Goal: Task Accomplishment & Management: Complete application form

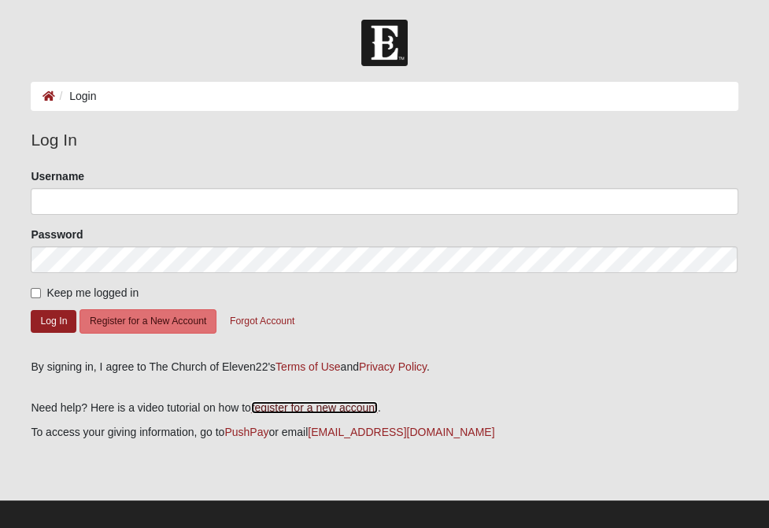
click at [299, 414] on link "register for a new account" at bounding box center [314, 408] width 127 height 13
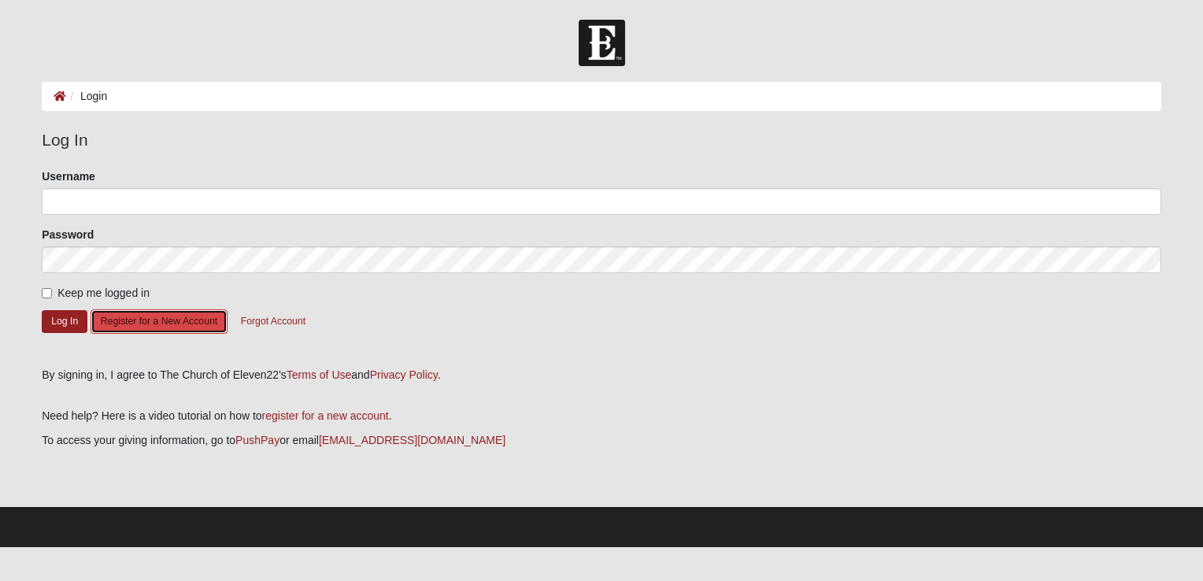
click at [190, 324] on button "Register for a New Account" at bounding box center [159, 322] width 137 height 24
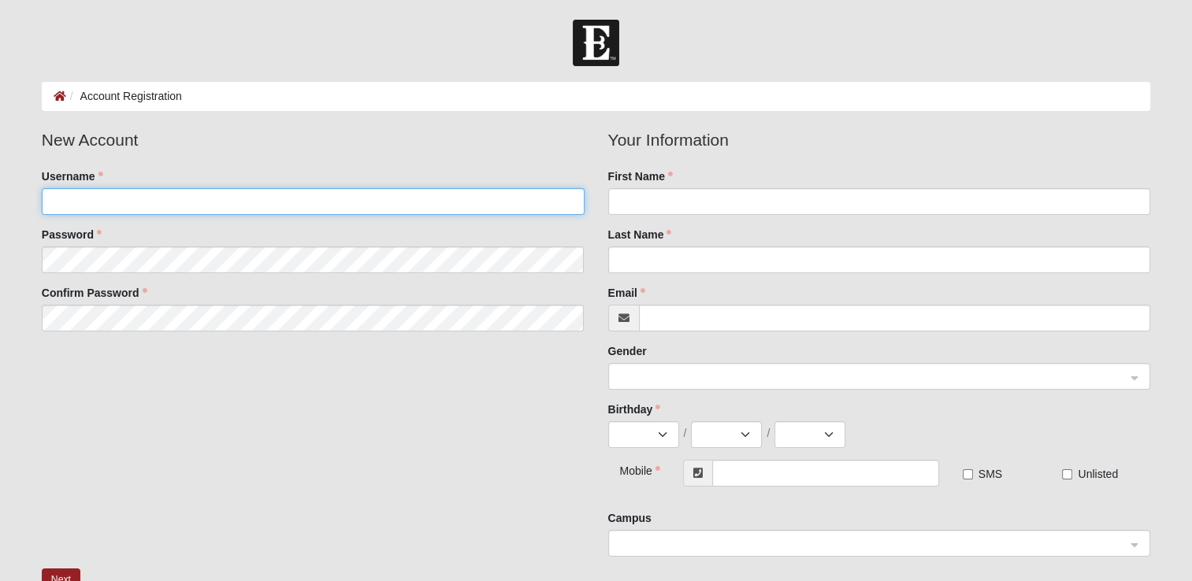
click at [237, 198] on input "Username" at bounding box center [313, 201] width 543 height 27
type input "sunghong"
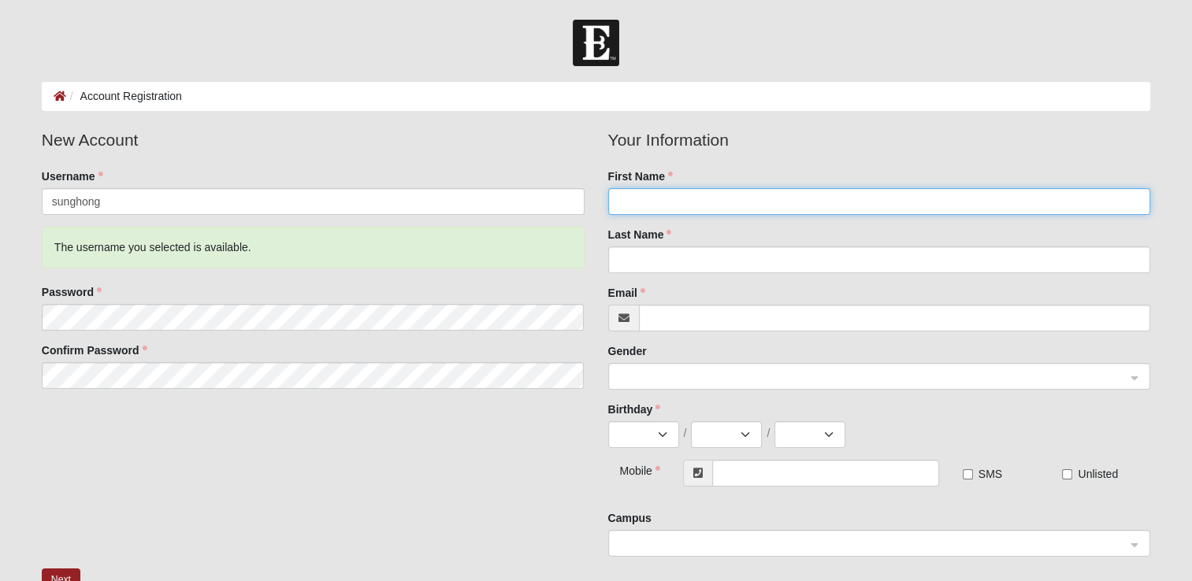
click at [730, 206] on input "First Name" at bounding box center [879, 201] width 543 height 27
type input "Sung"
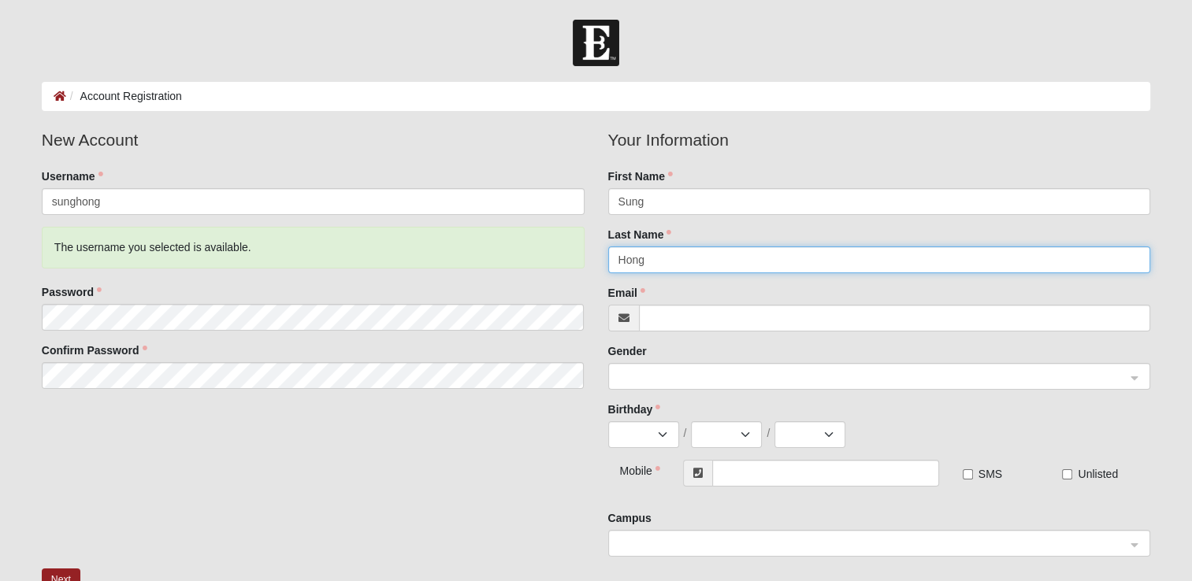
type input "Hong"
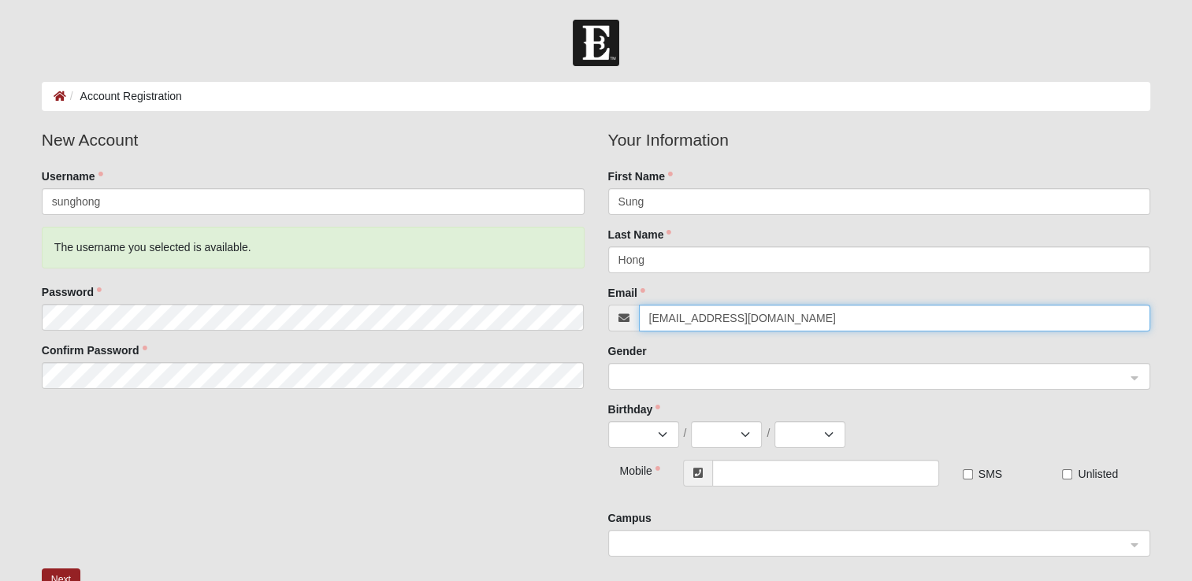
type input "[EMAIL_ADDRESS][DOMAIN_NAME]"
select select "4"
select select "14"
select select "1974"
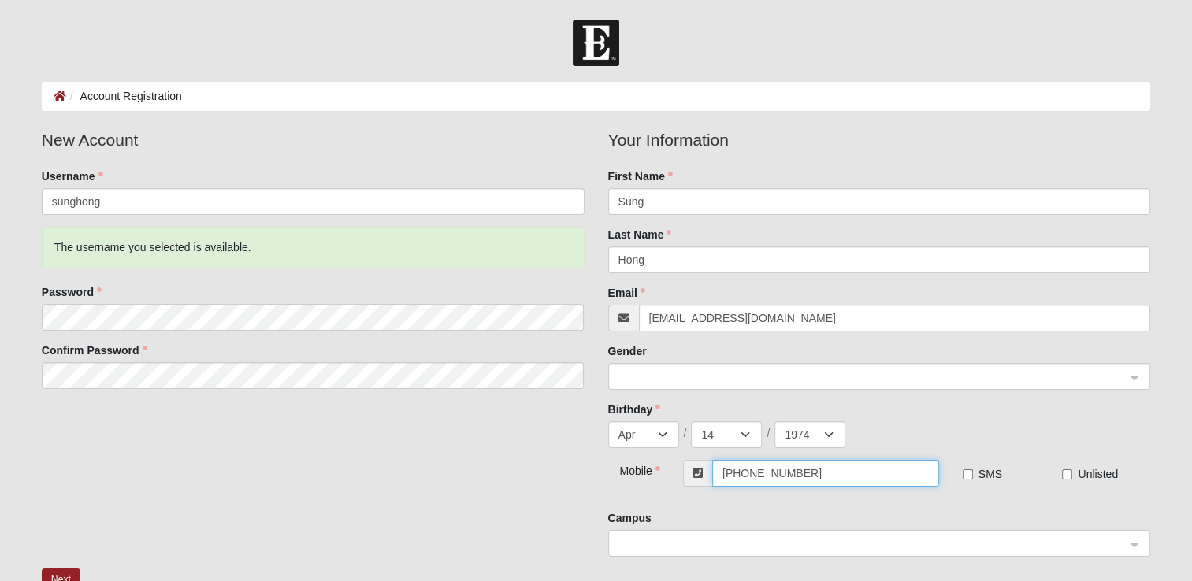
type input "[PHONE_NUMBER]"
click at [973, 475] on label "SMS" at bounding box center [981, 474] width 39 height 16
click at [973, 475] on input "SMS" at bounding box center [967, 474] width 10 height 10
checkbox input "true"
click at [1055, 436] on div "Jan Feb Mar Apr May Jun [DATE] Aug Sep Oct Nov [DATE] 2 3 4 5 6 7 8 9 10 11 12 …" at bounding box center [879, 434] width 543 height 27
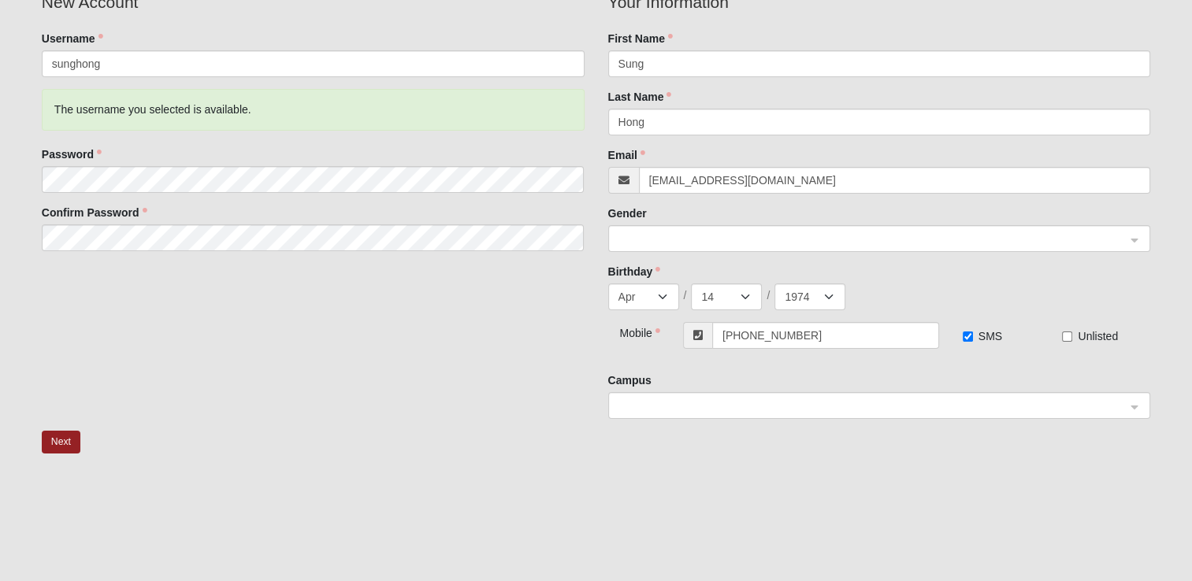
scroll to position [158, 0]
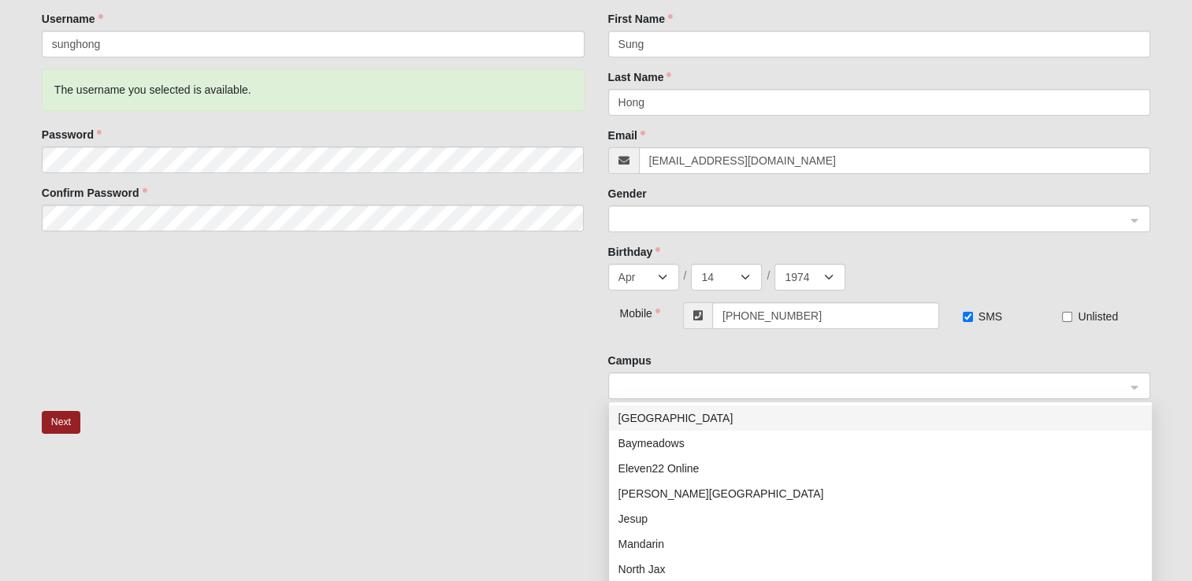
click at [675, 378] on span at bounding box center [872, 386] width 508 height 17
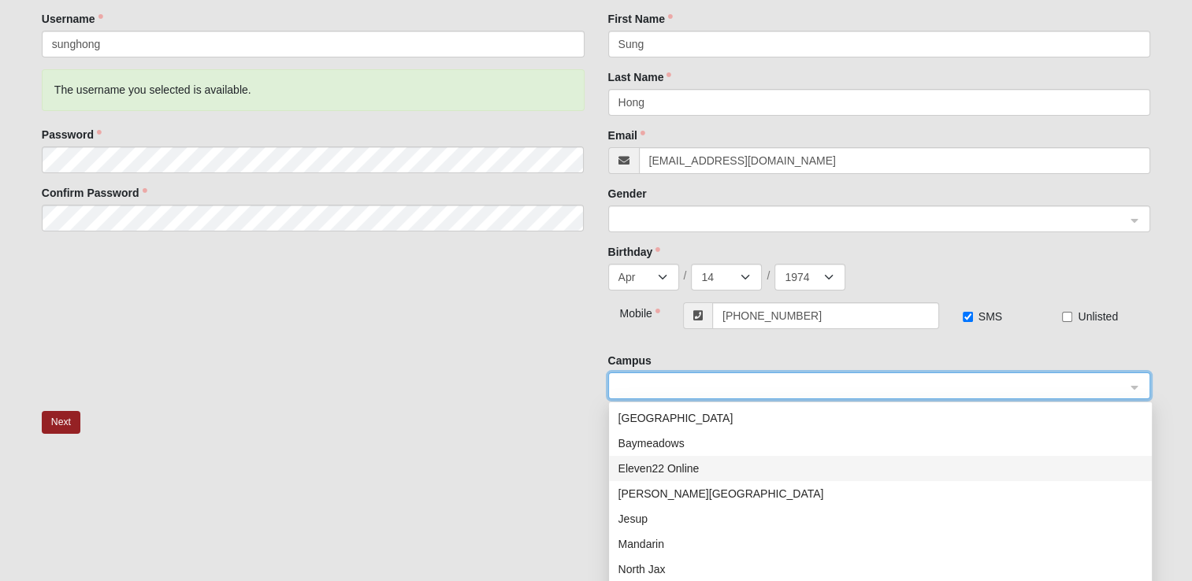
click at [733, 462] on div "Eleven22 Online" at bounding box center [880, 468] width 524 height 17
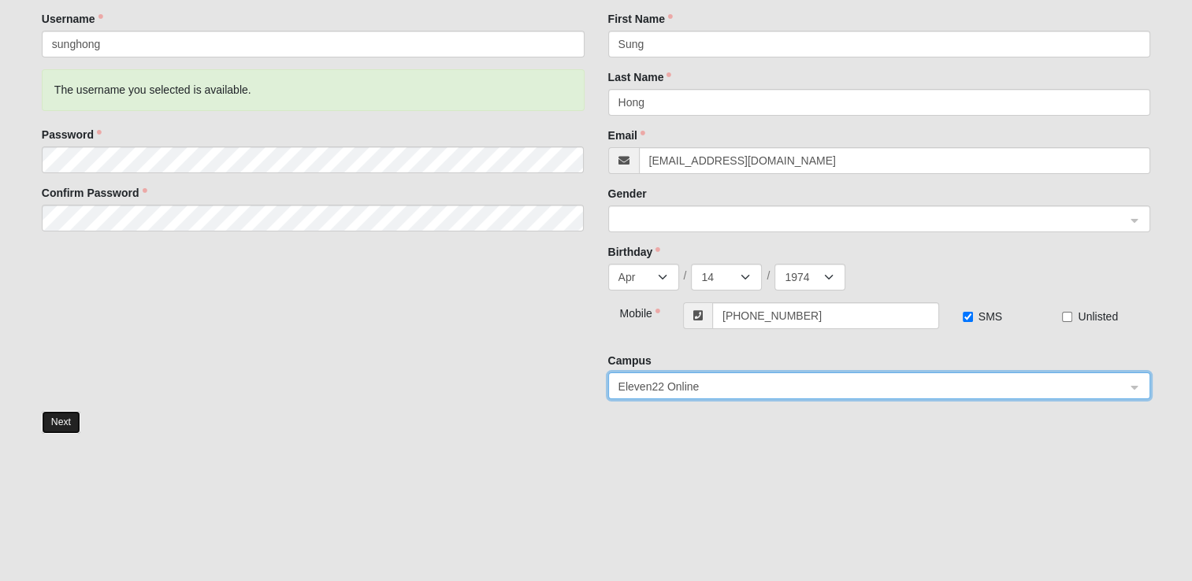
click at [58, 428] on button "Next" at bounding box center [61, 422] width 39 height 23
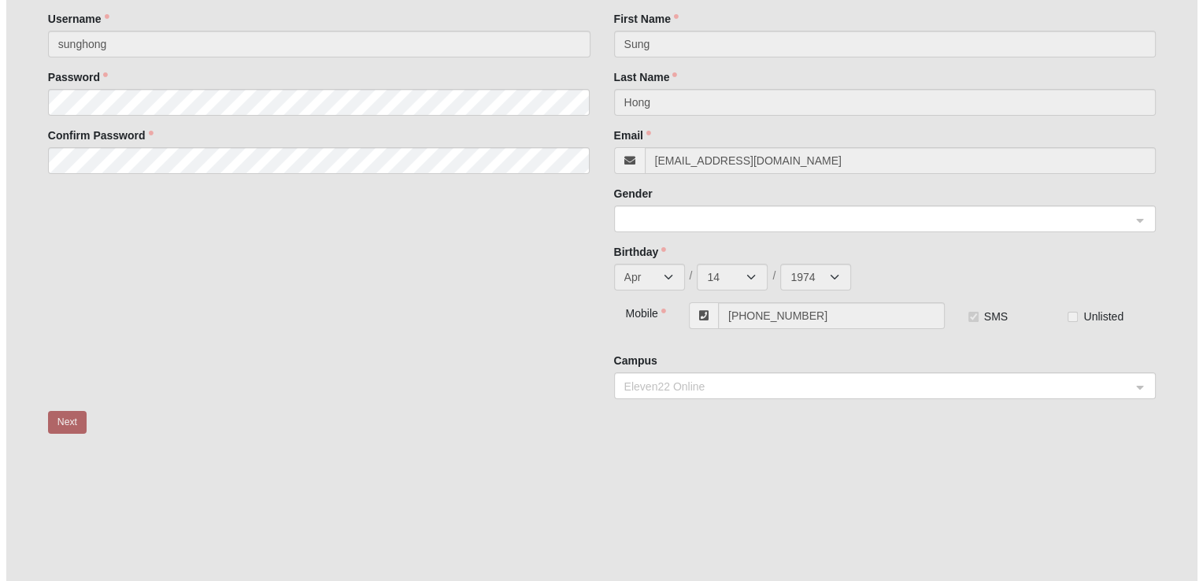
scroll to position [0, 0]
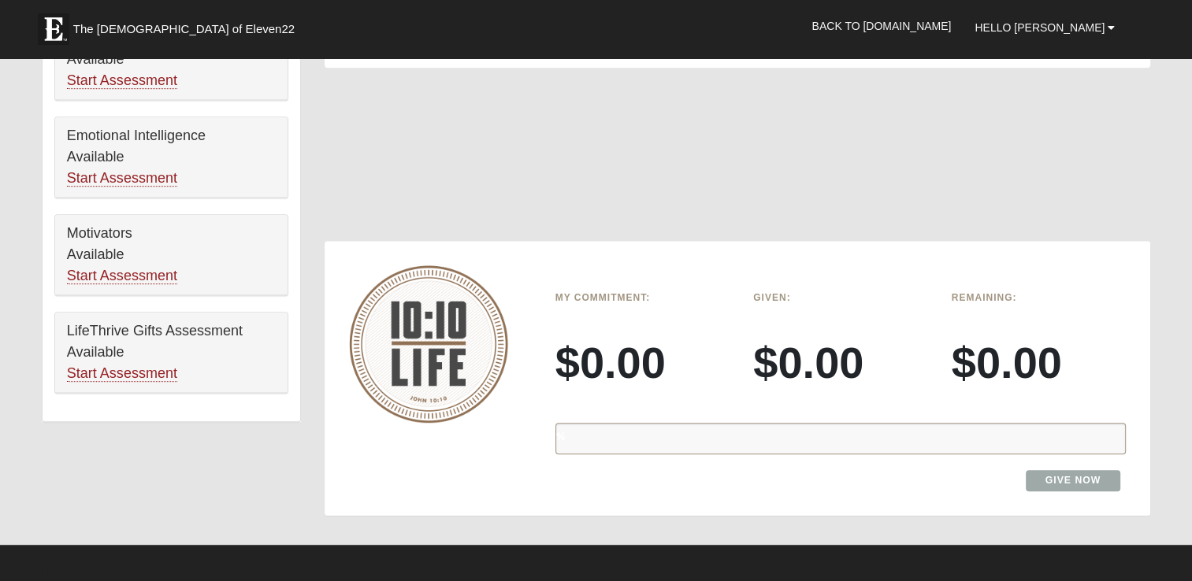
scroll to position [866, 0]
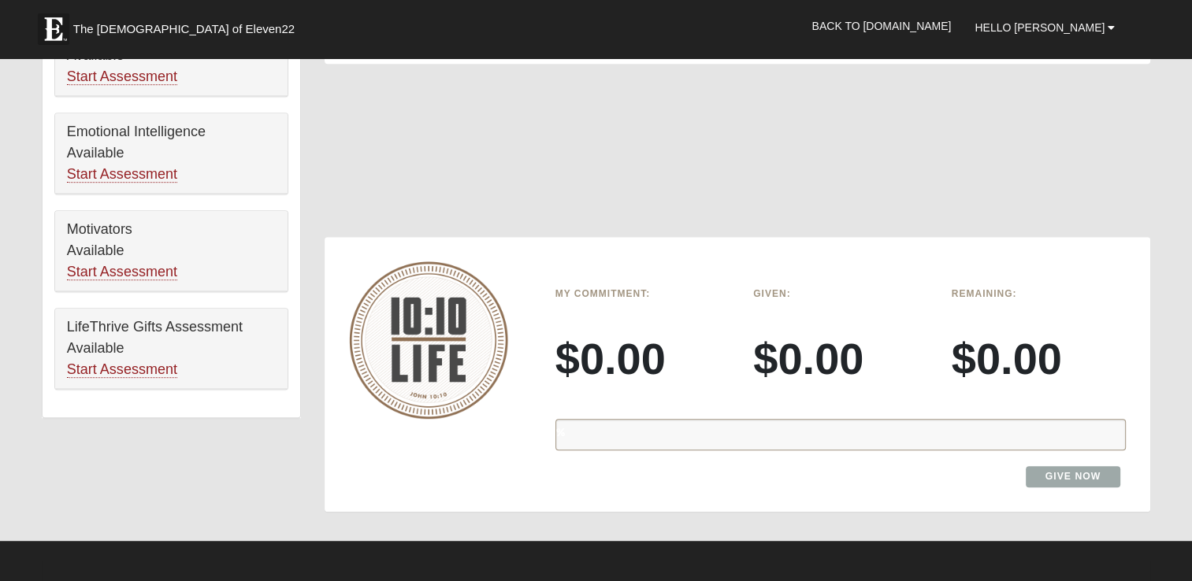
click at [828, 413] on div "%" at bounding box center [840, 436] width 595 height 59
click at [1092, 469] on link "Give Now" at bounding box center [1072, 476] width 95 height 21
